Goal: Register for event/course

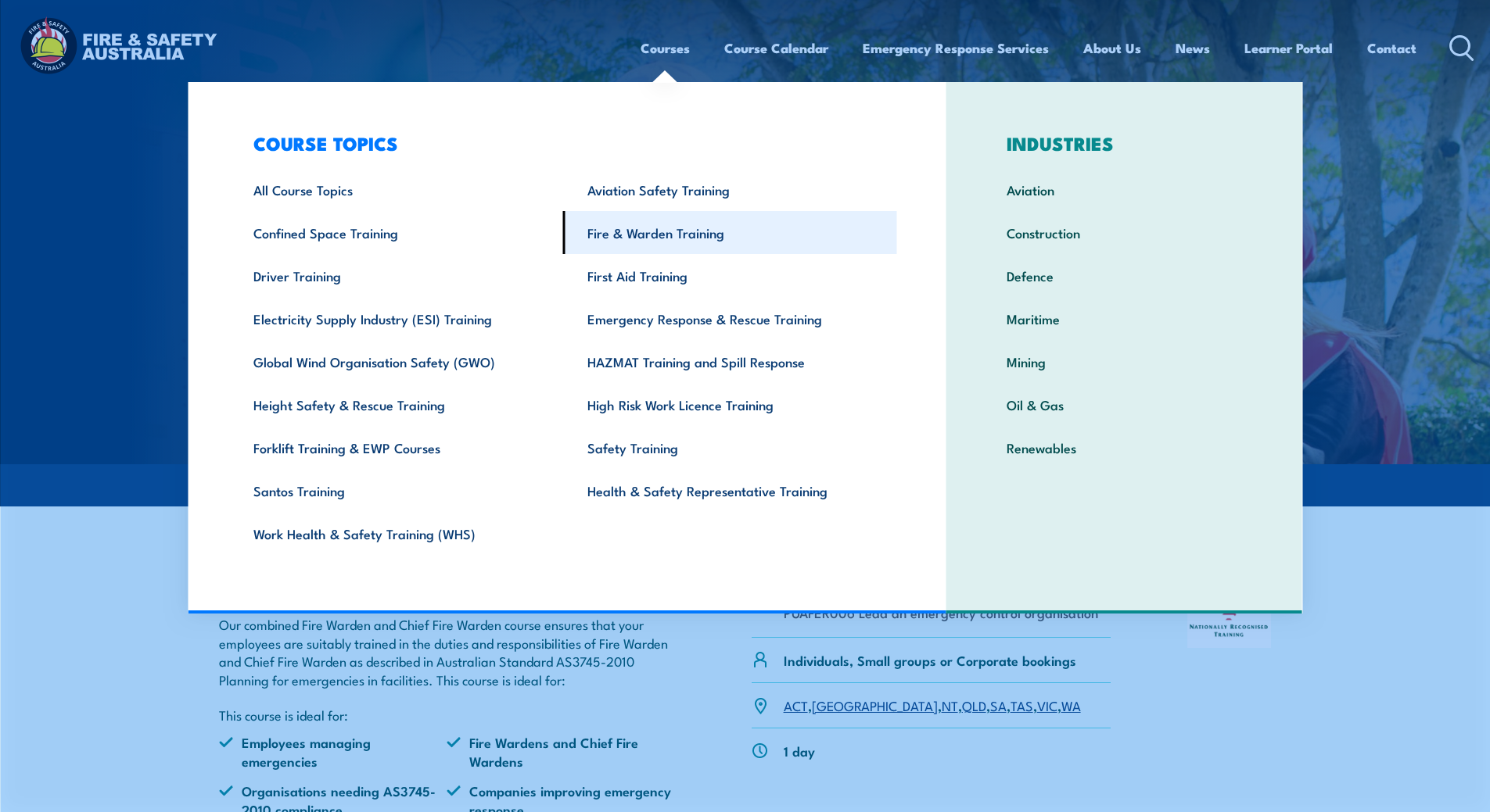
click at [663, 238] on link "Fire & Warden Training" at bounding box center [730, 232] width 334 height 43
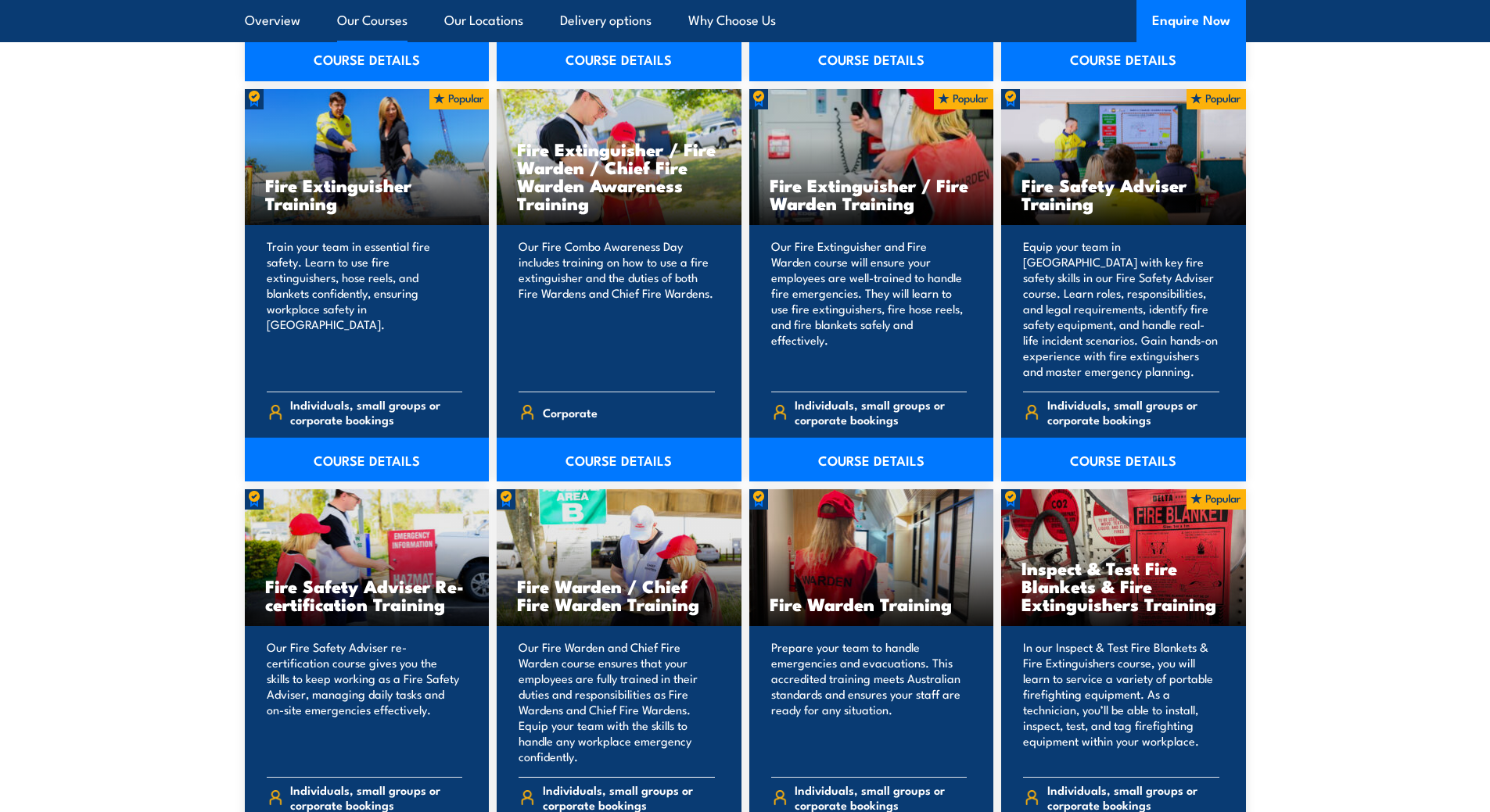
scroll to position [1955, 0]
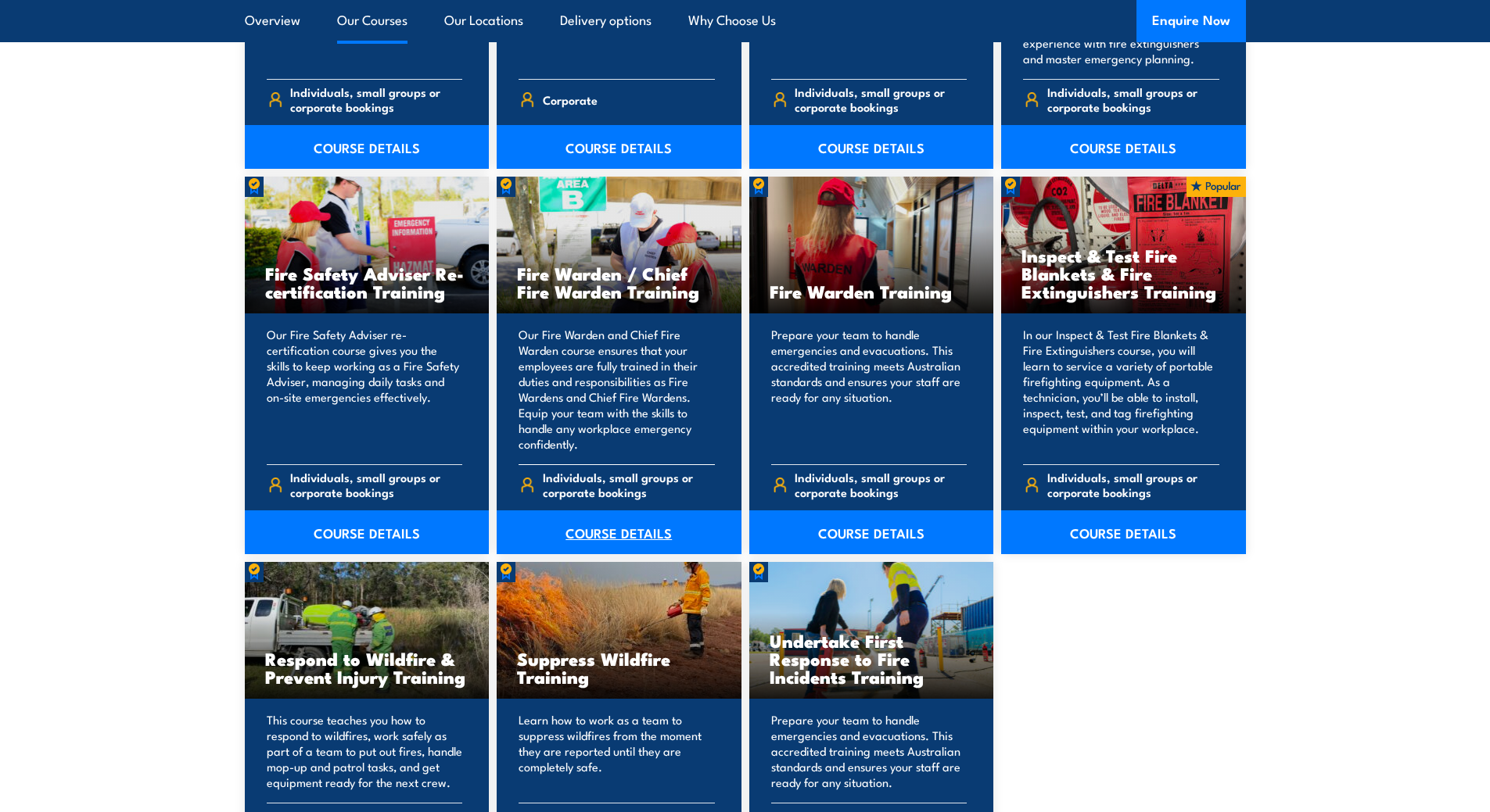
click at [602, 539] on link "COURSE DETAILS" at bounding box center [619, 533] width 244 height 44
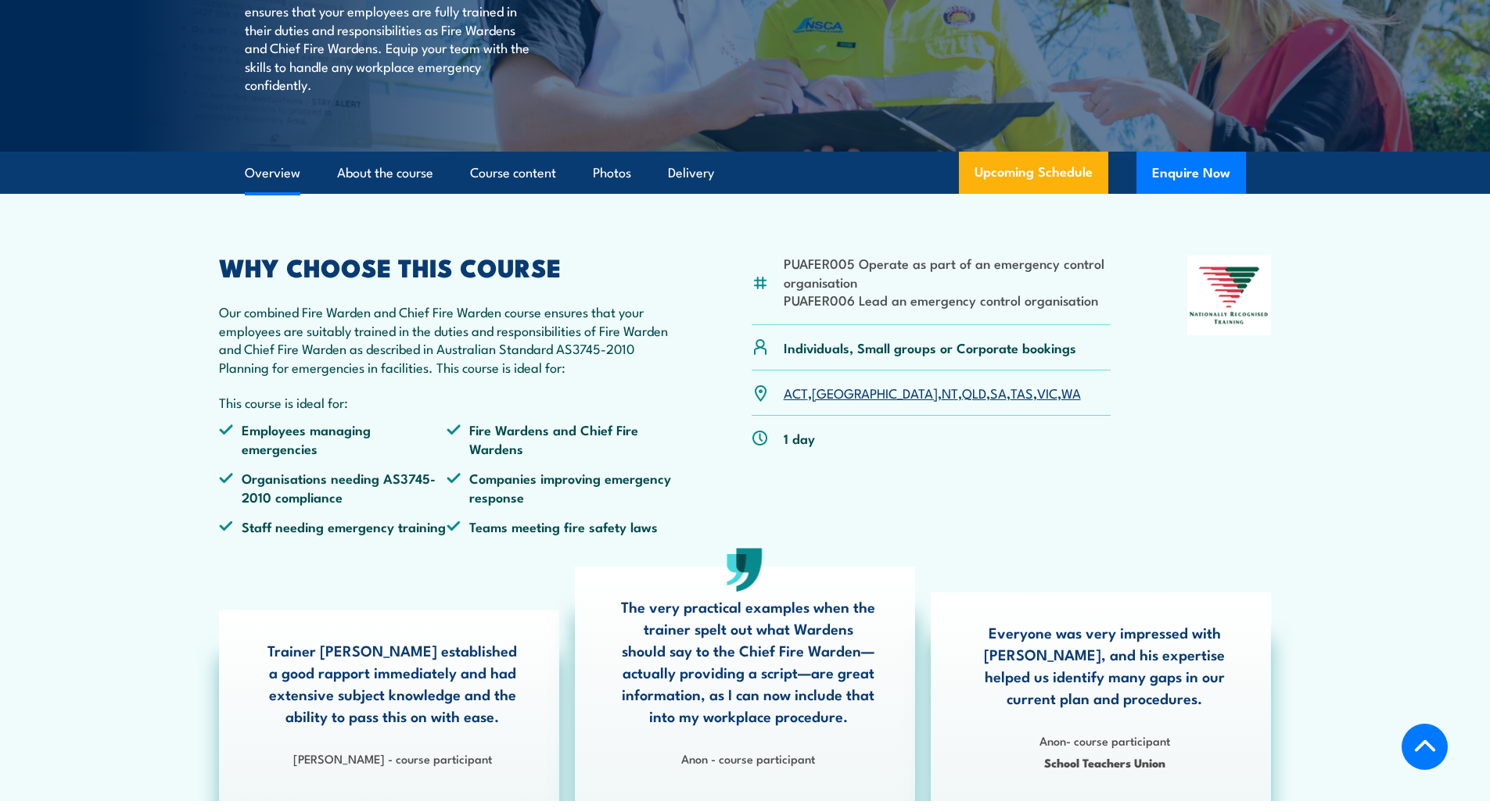
scroll to position [391, 0]
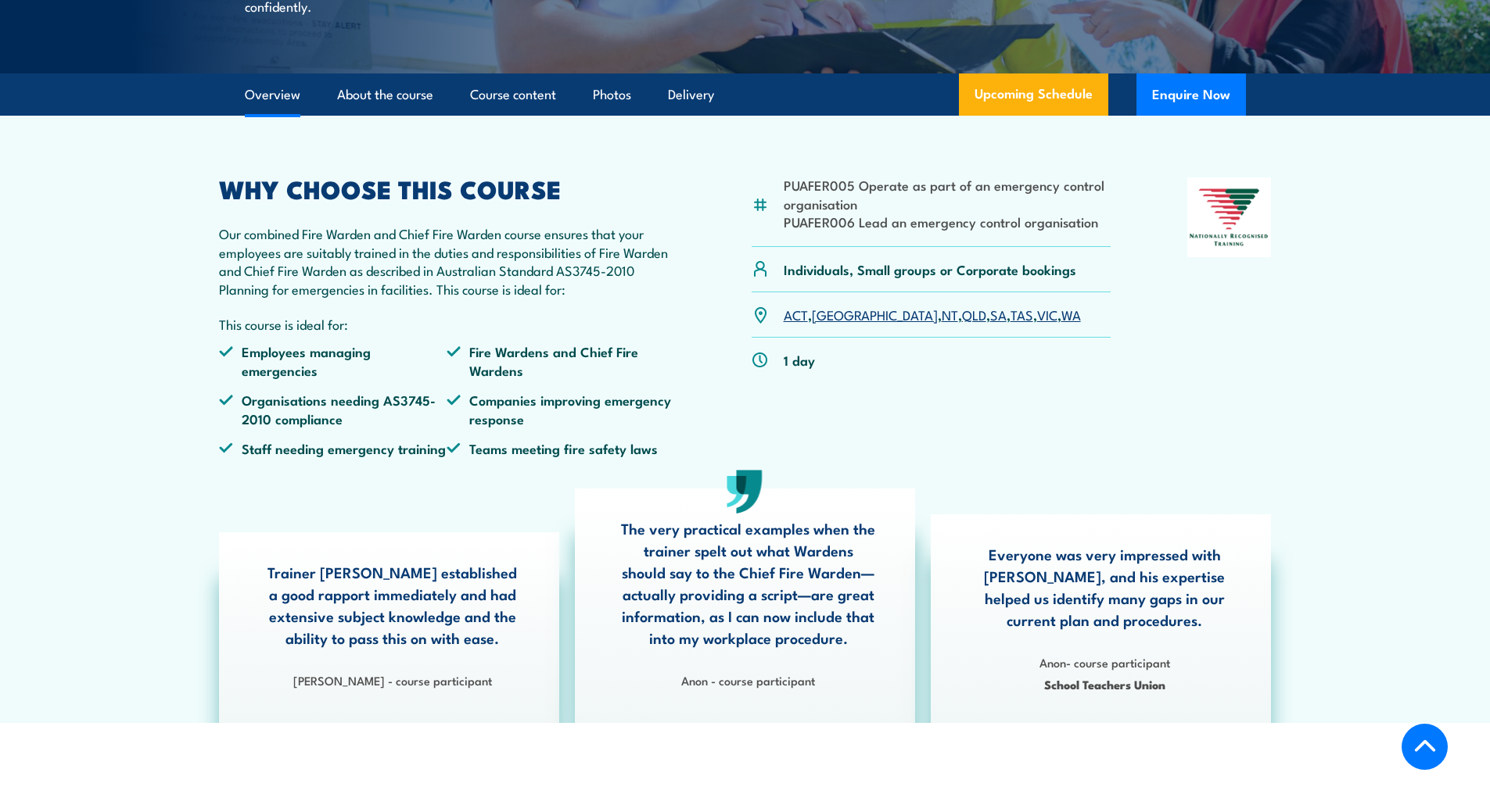
click at [963, 323] on link "QLD" at bounding box center [974, 315] width 24 height 19
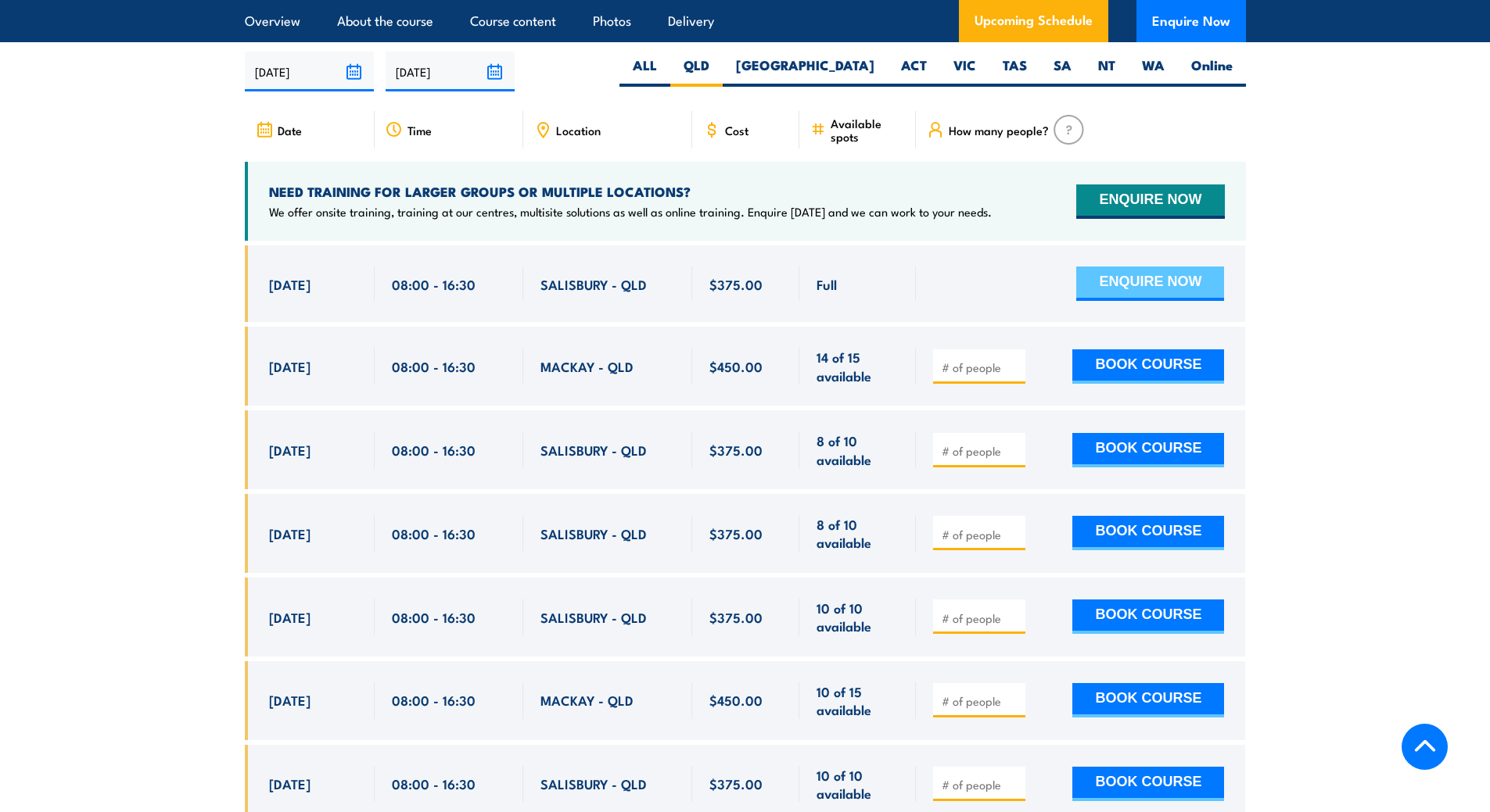
click at [1113, 275] on button "ENQUIRE NOW" at bounding box center [1150, 284] width 148 height 35
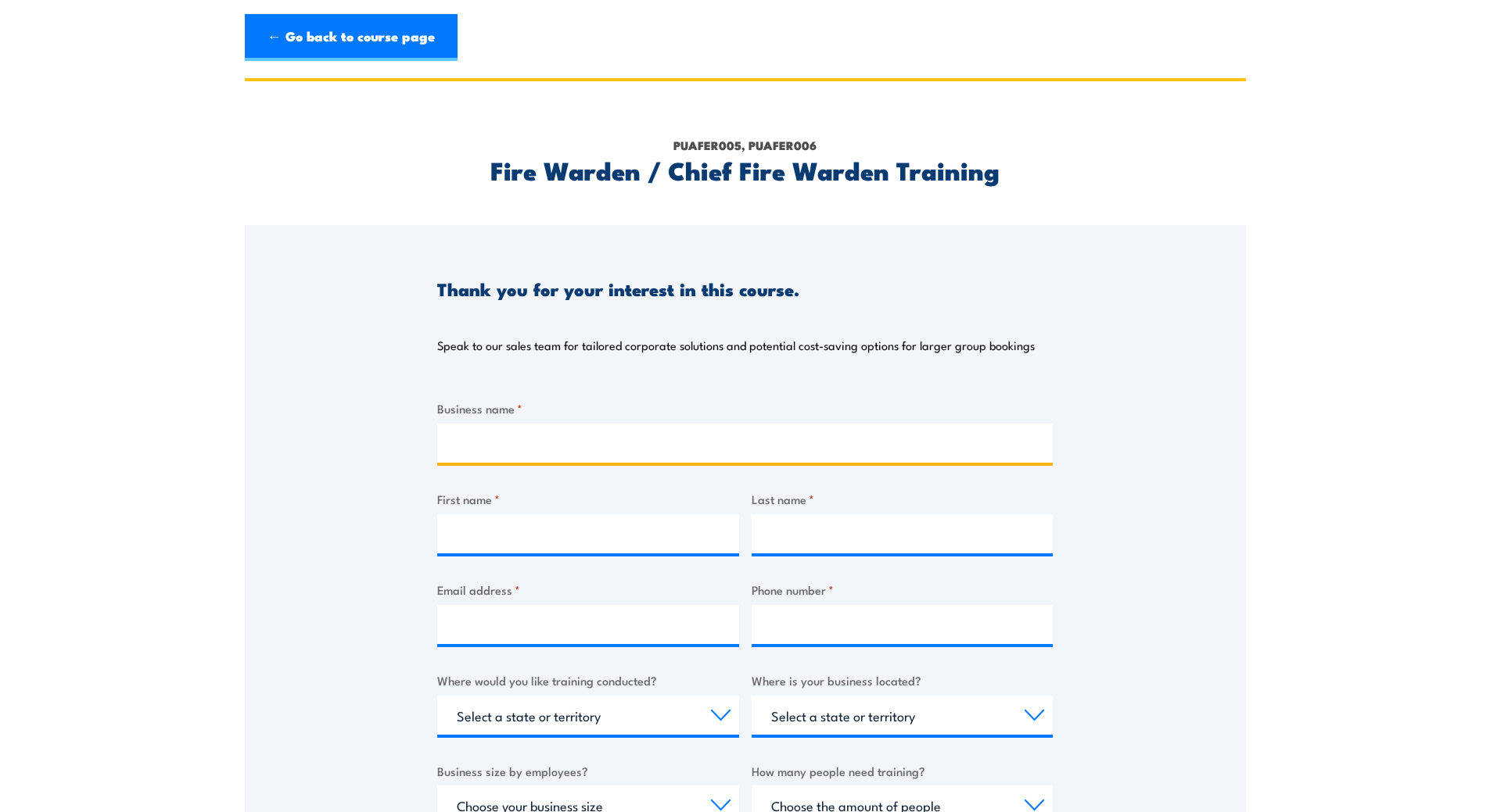
click at [506, 428] on input "Business name *" at bounding box center [745, 443] width 616 height 39
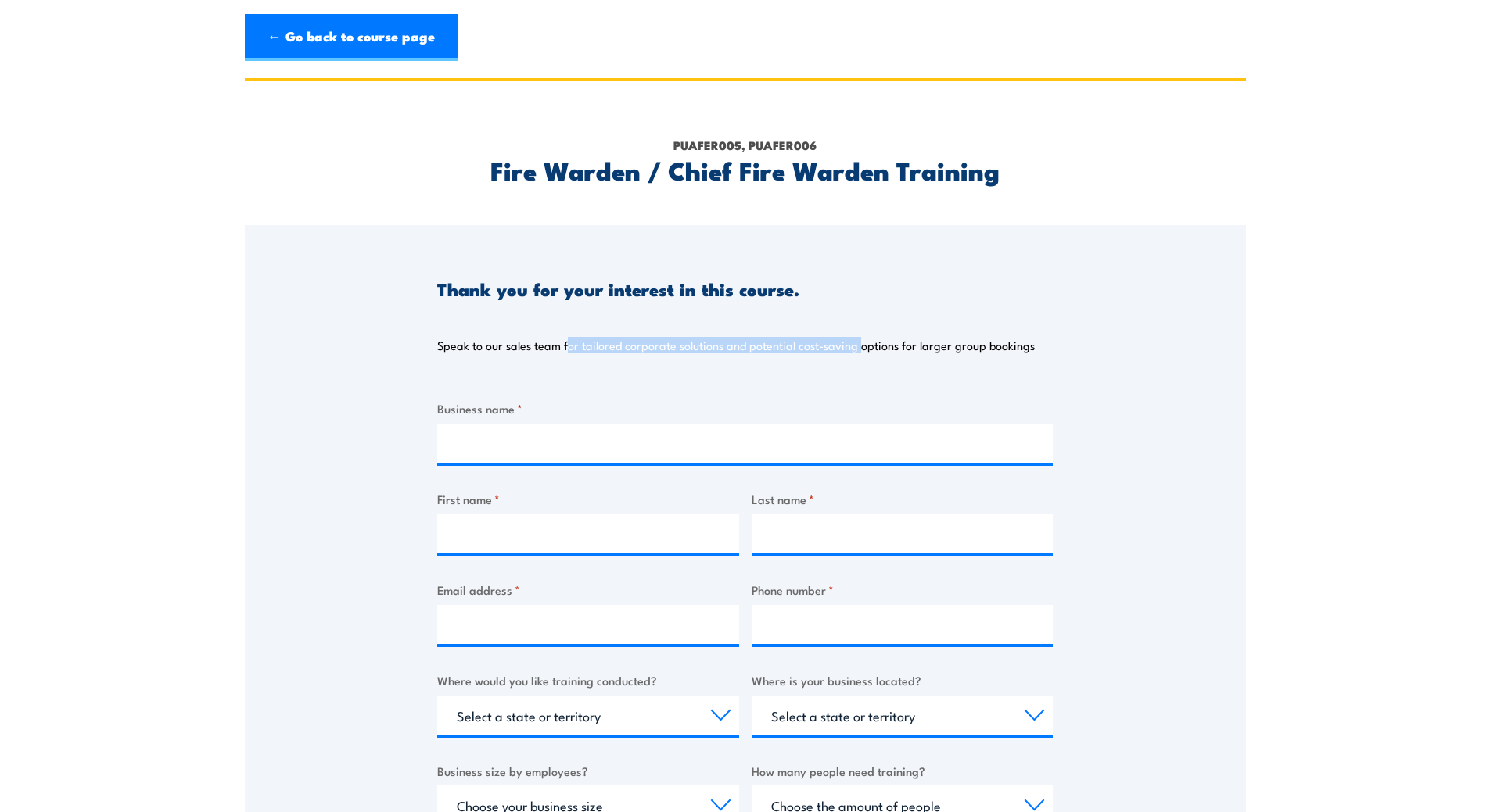
drag, startPoint x: 566, startPoint y: 349, endPoint x: 861, endPoint y: 348, distance: 295.0
click at [861, 348] on p "Speak to our sales team for tailored corporate solutions and potential cost-sav…" at bounding box center [735, 345] width 598 height 15
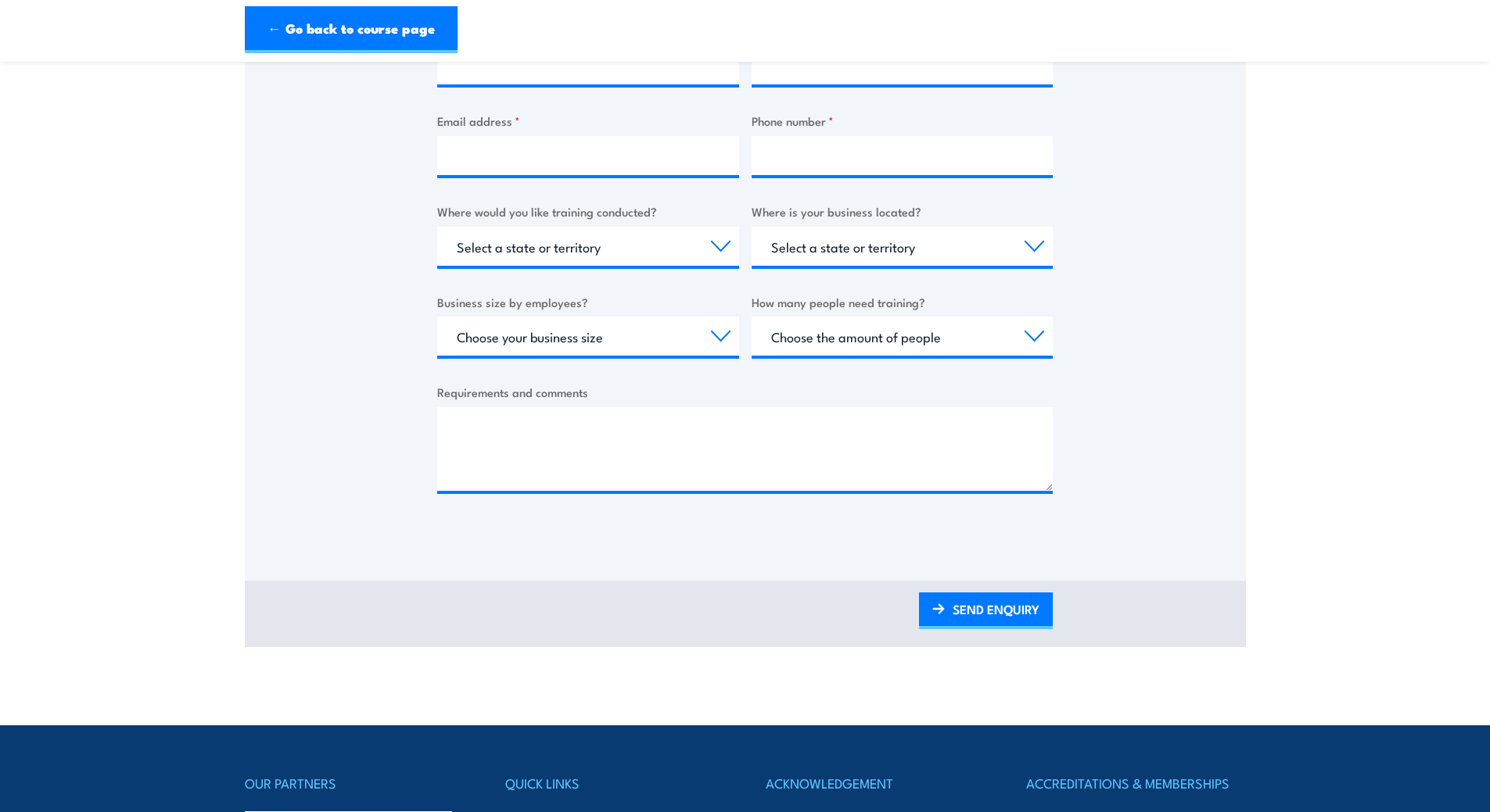
scroll to position [235, 0]
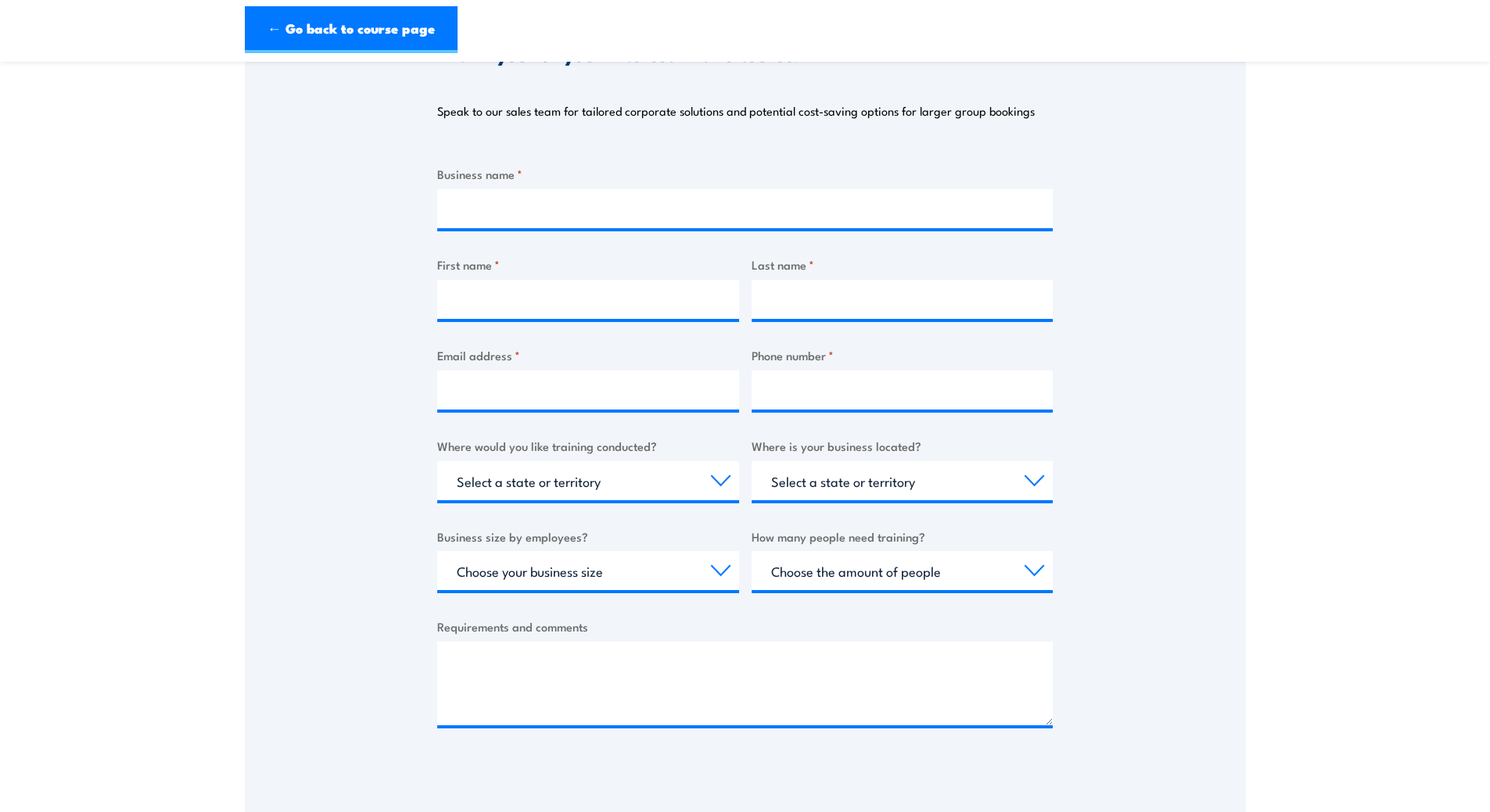
click at [321, 469] on div "Thank you for your interest in this course. Speak to our sales team for tailore…" at bounding box center [745, 381] width 1001 height 781
